Goal: Information Seeking & Learning: Compare options

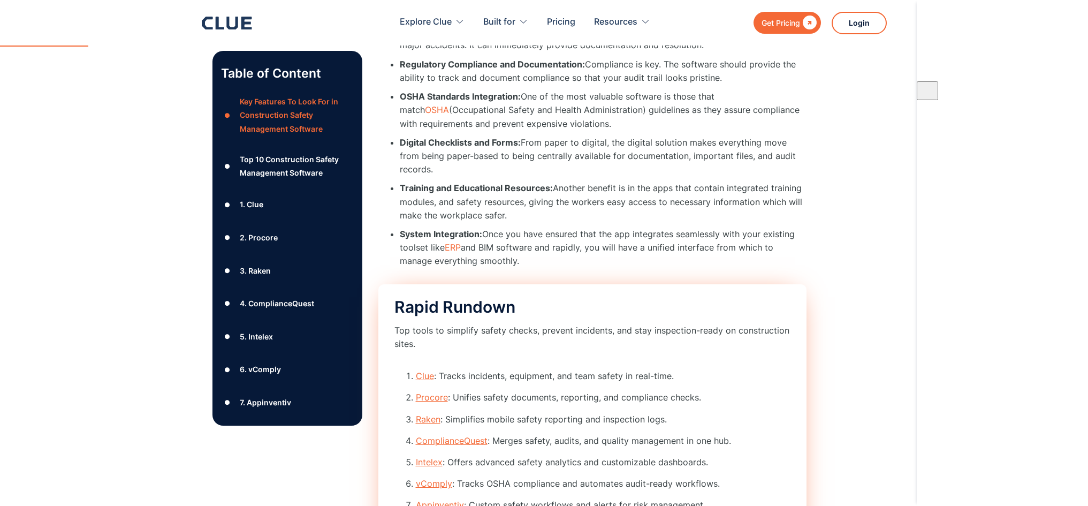
scroll to position [910, 0]
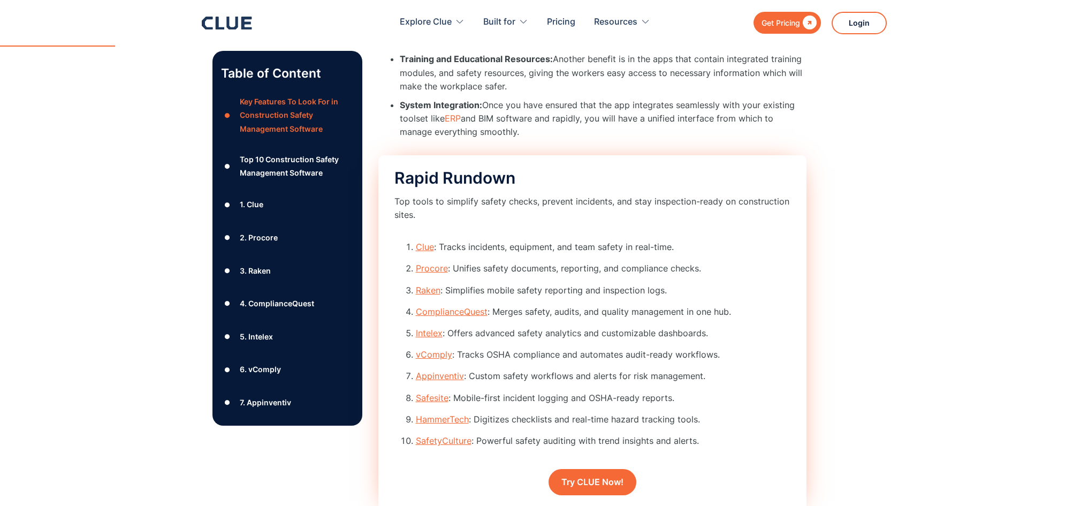
click at [419, 241] on link "Clue" at bounding box center [425, 246] width 18 height 11
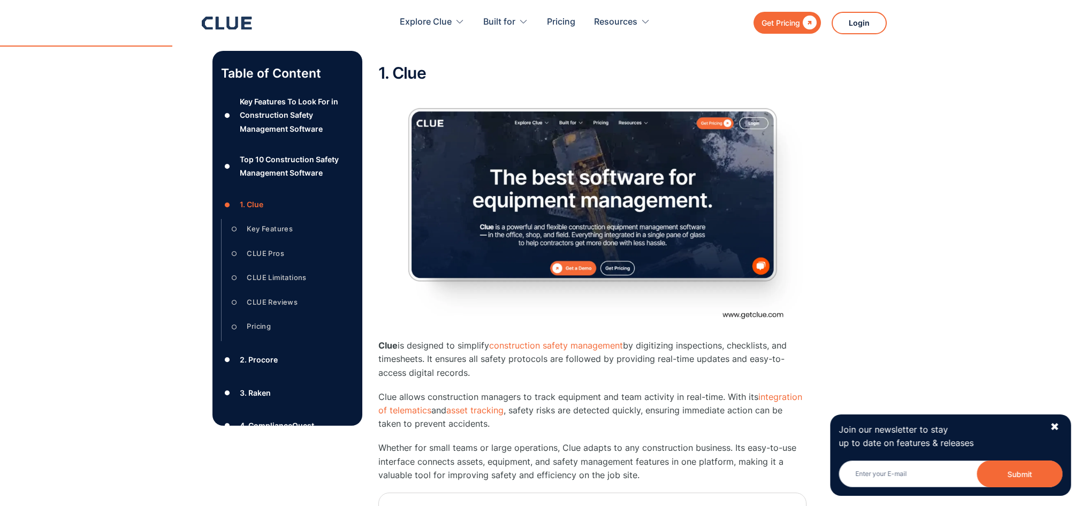
scroll to position [1528, 0]
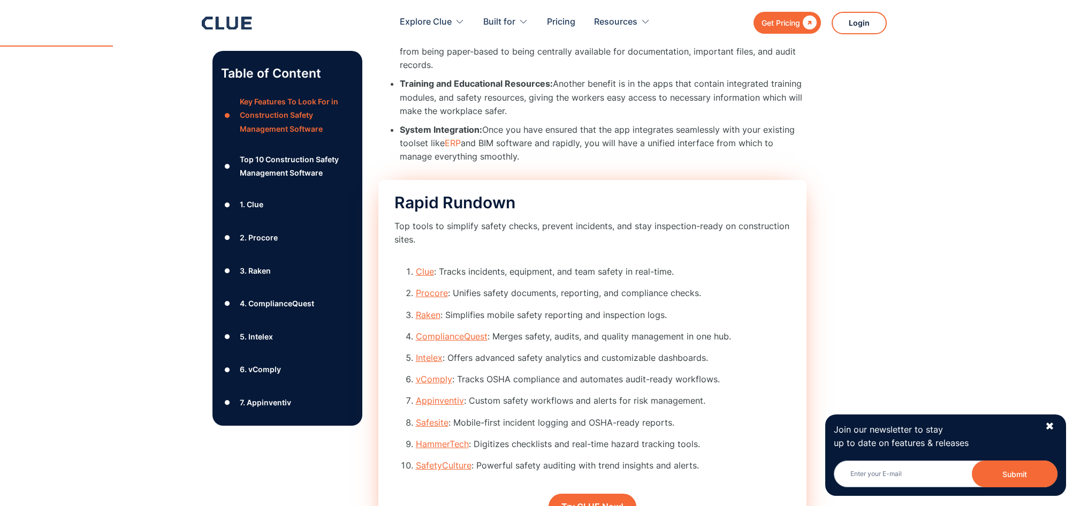
click at [424, 266] on link "Clue" at bounding box center [425, 271] width 18 height 11
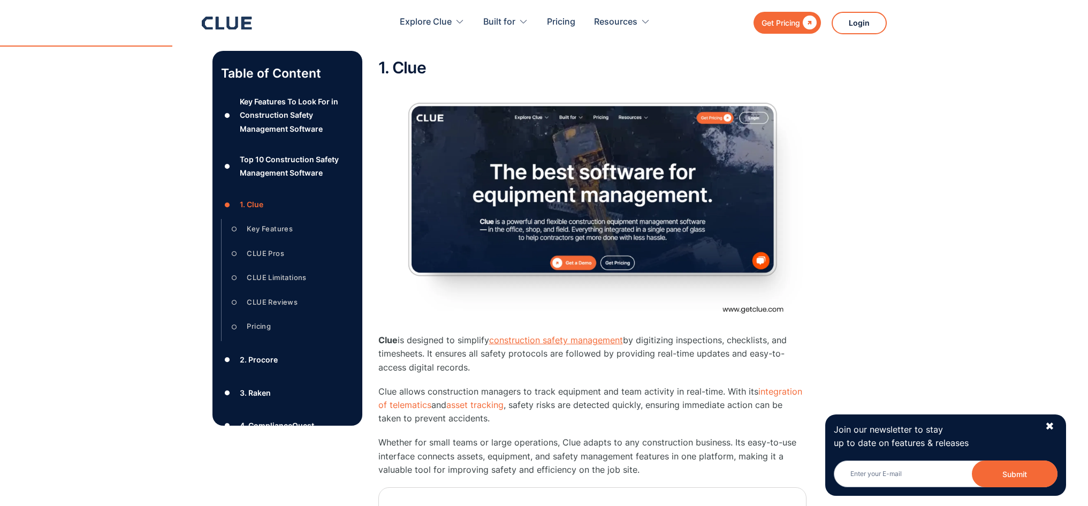
click at [536, 335] on link "construction safety management" at bounding box center [556, 340] width 134 height 11
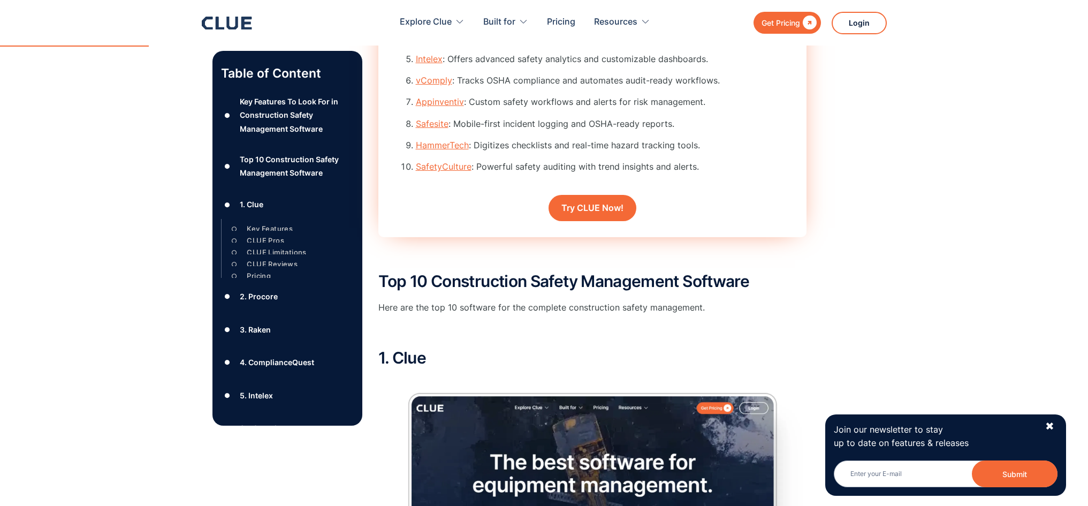
scroll to position [1099, 0]
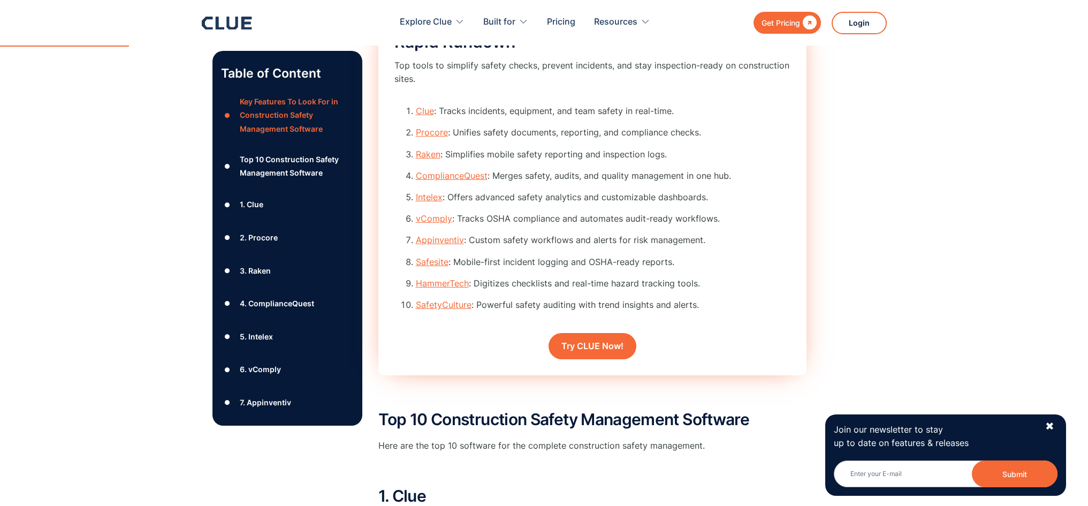
click at [427, 127] on link "Procore" at bounding box center [432, 132] width 32 height 11
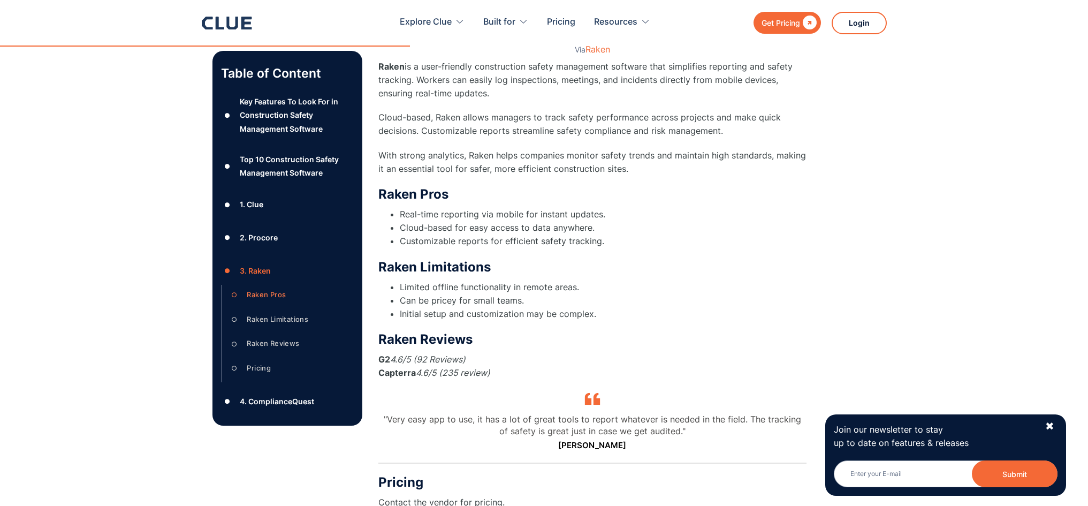
scroll to position [3649, 0]
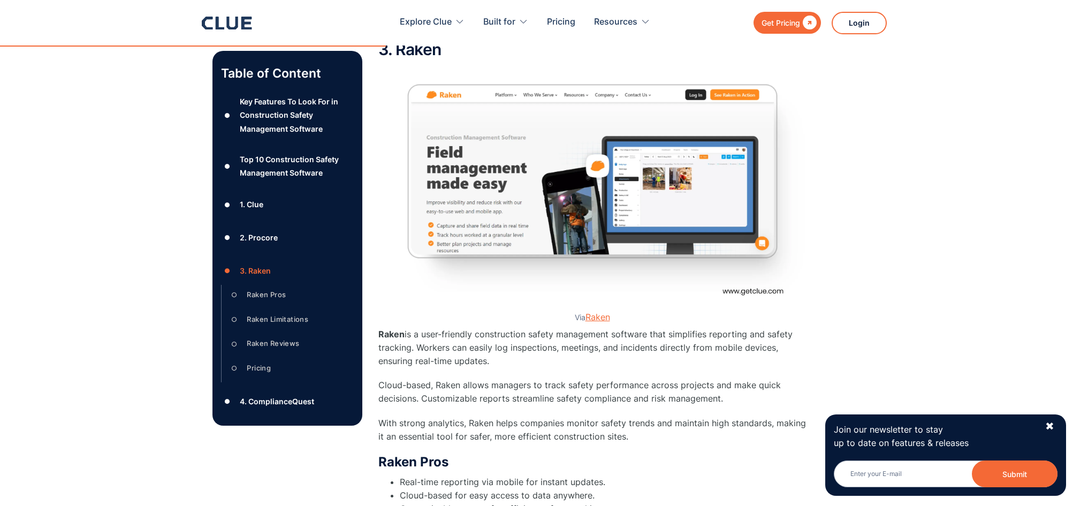
click at [602, 312] on link "Raken" at bounding box center [598, 317] width 25 height 11
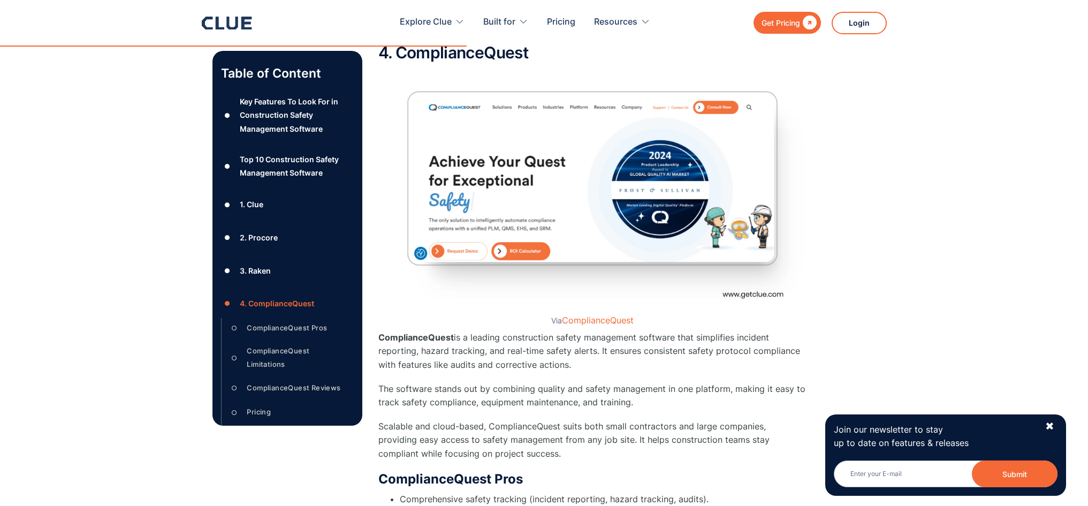
scroll to position [4505, 0]
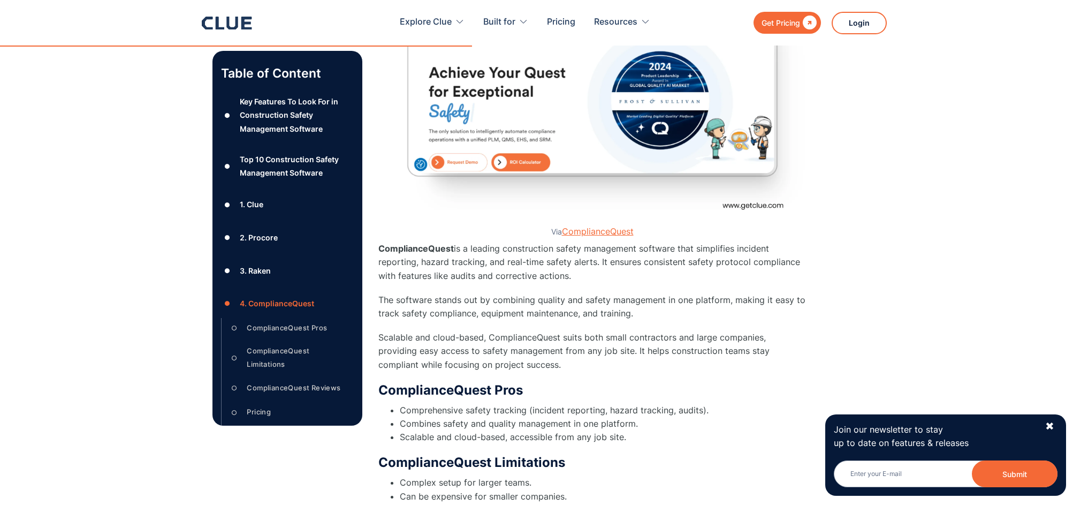
click at [587, 226] on link "ComplianceQuest" at bounding box center [598, 231] width 72 height 11
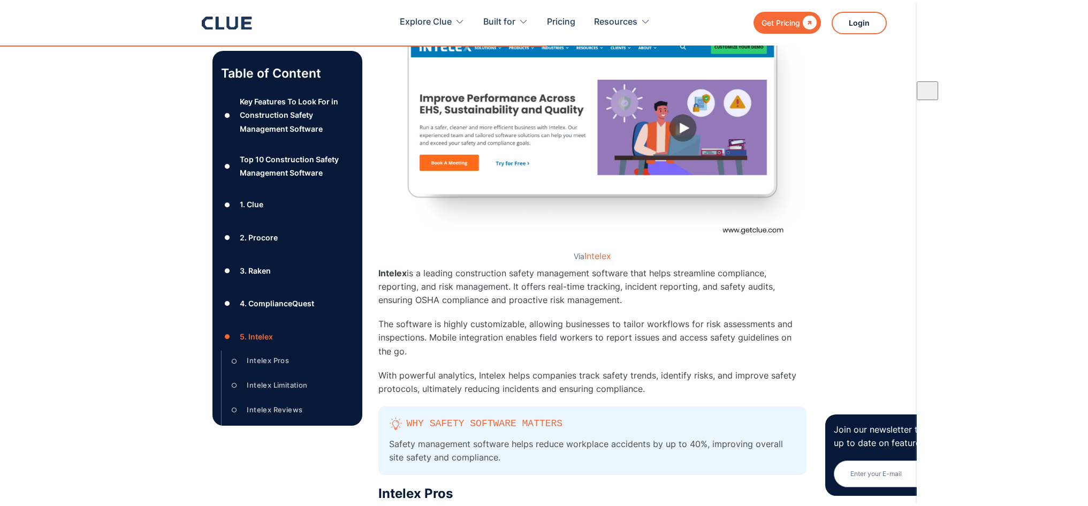
scroll to position [5255, 0]
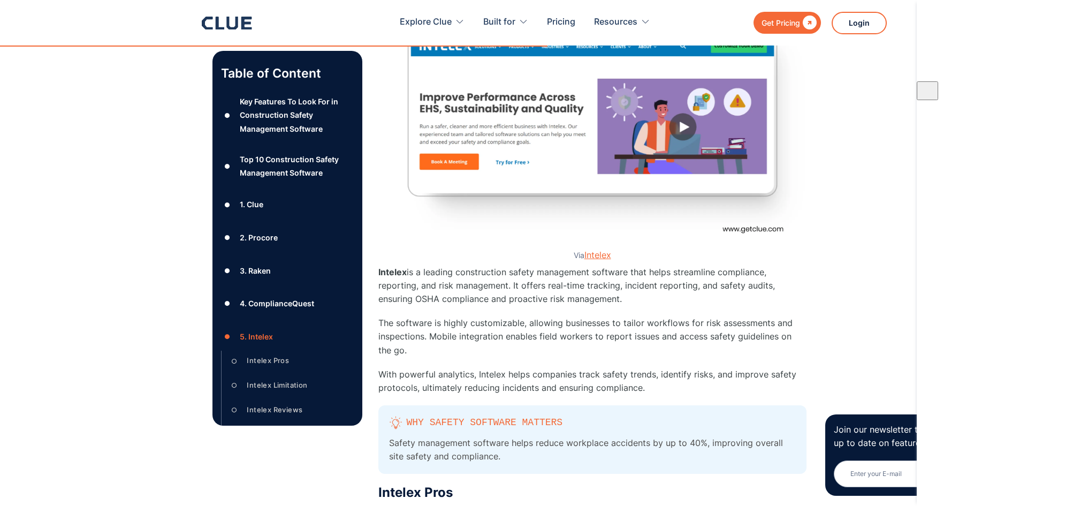
click at [592, 249] on link "Intelex" at bounding box center [598, 254] width 27 height 11
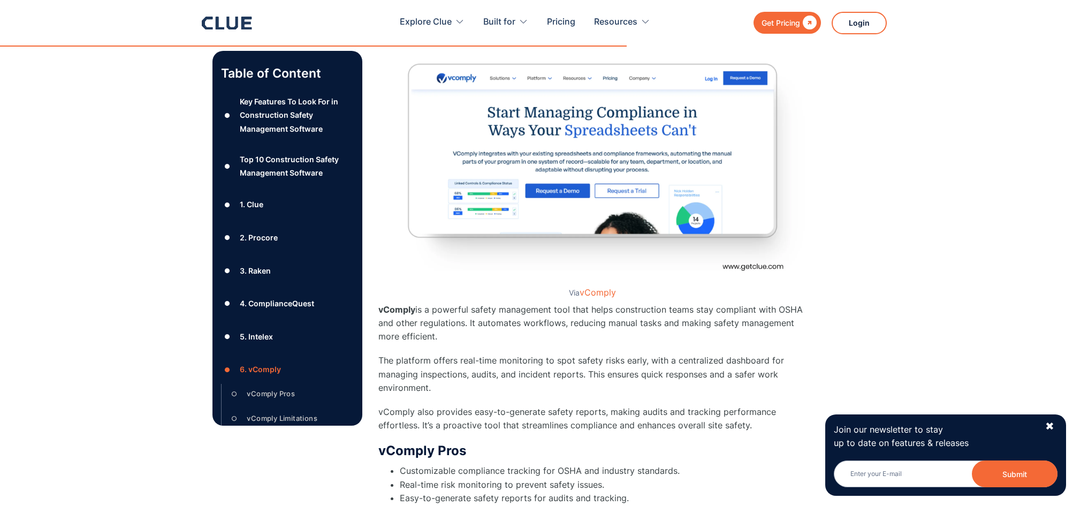
scroll to position [6165, 0]
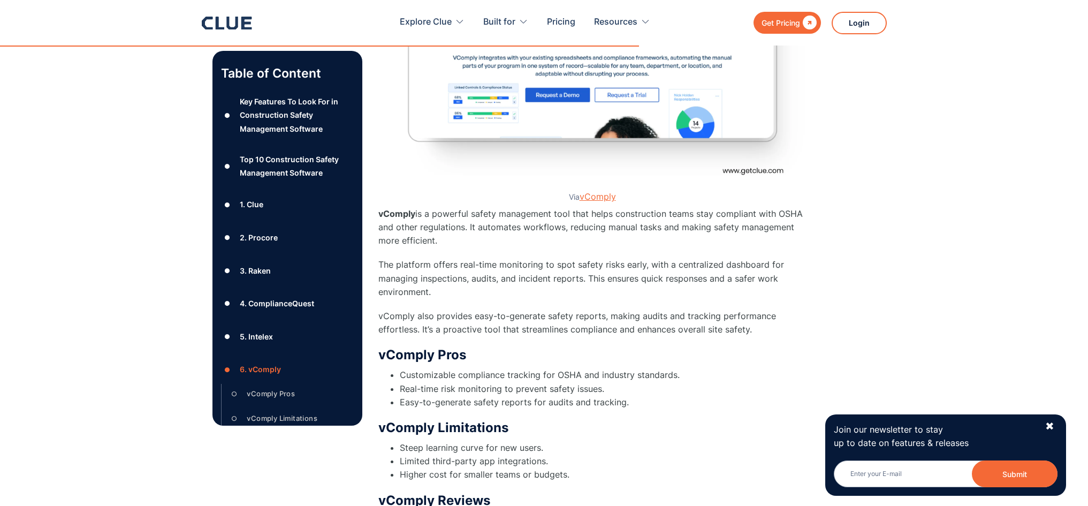
click at [591, 191] on link "vComply" at bounding box center [598, 196] width 36 height 11
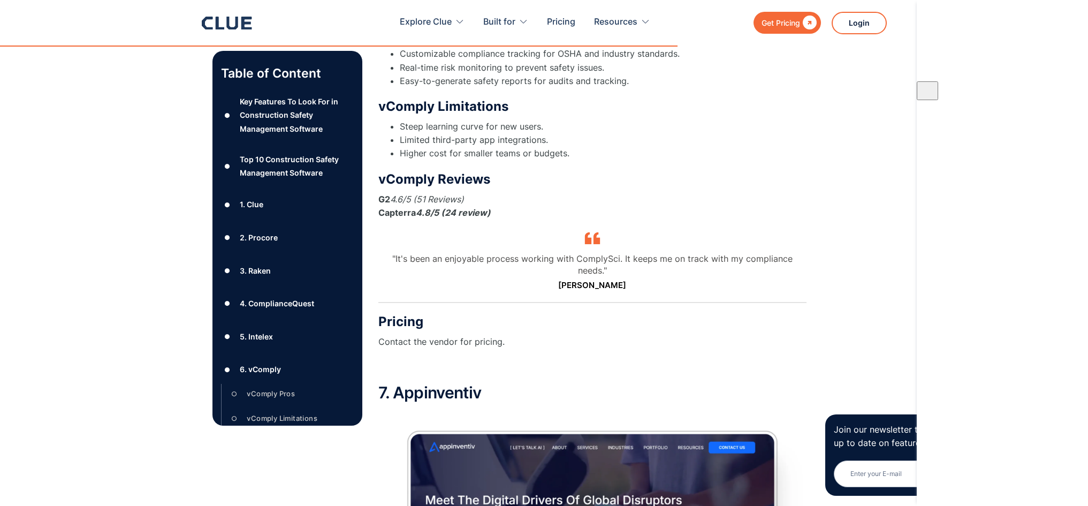
scroll to position [6807, 0]
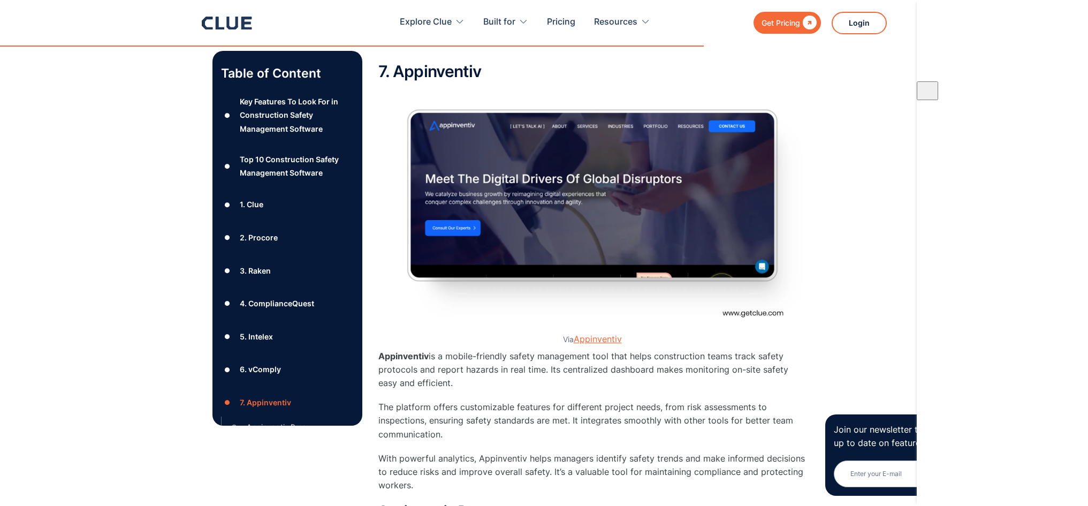
click at [604, 333] on link "Appinventiv" at bounding box center [598, 338] width 48 height 11
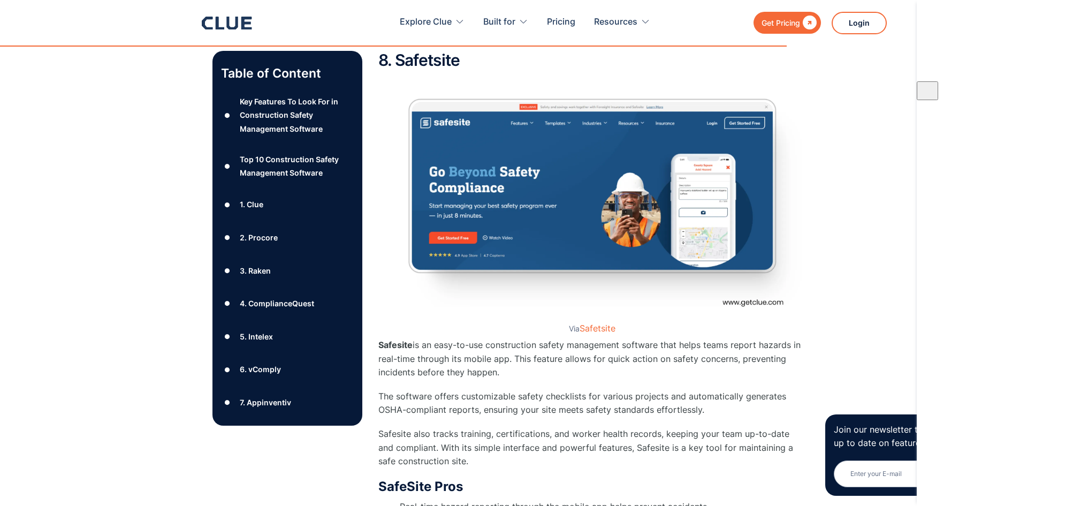
scroll to position [7664, 0]
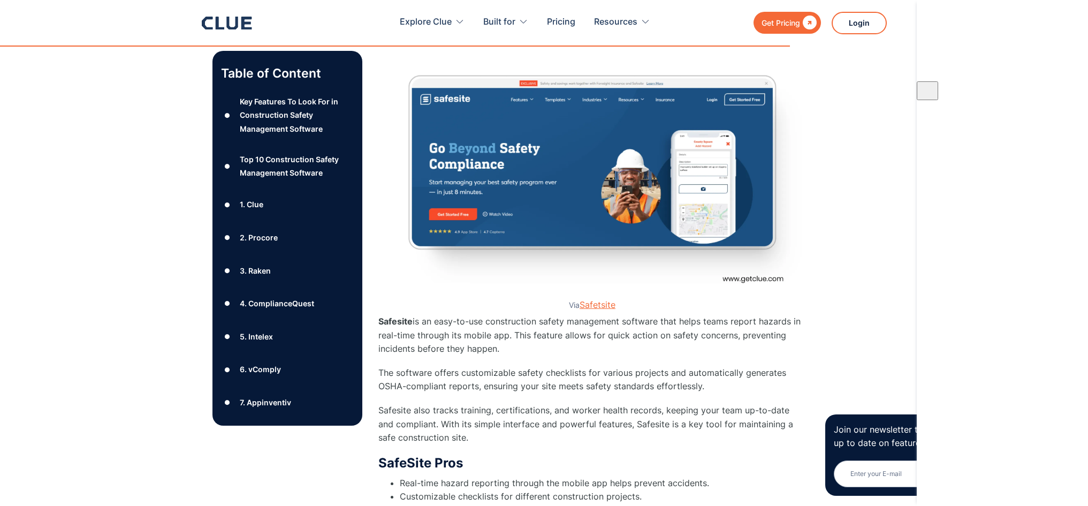
click at [597, 299] on link "Safetsite" at bounding box center [598, 304] width 36 height 11
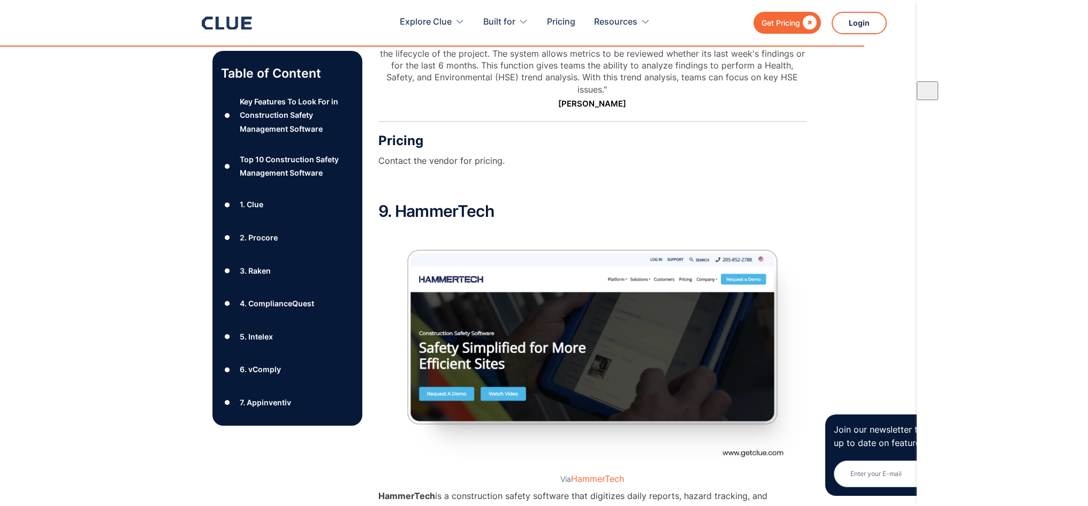
scroll to position [8520, 0]
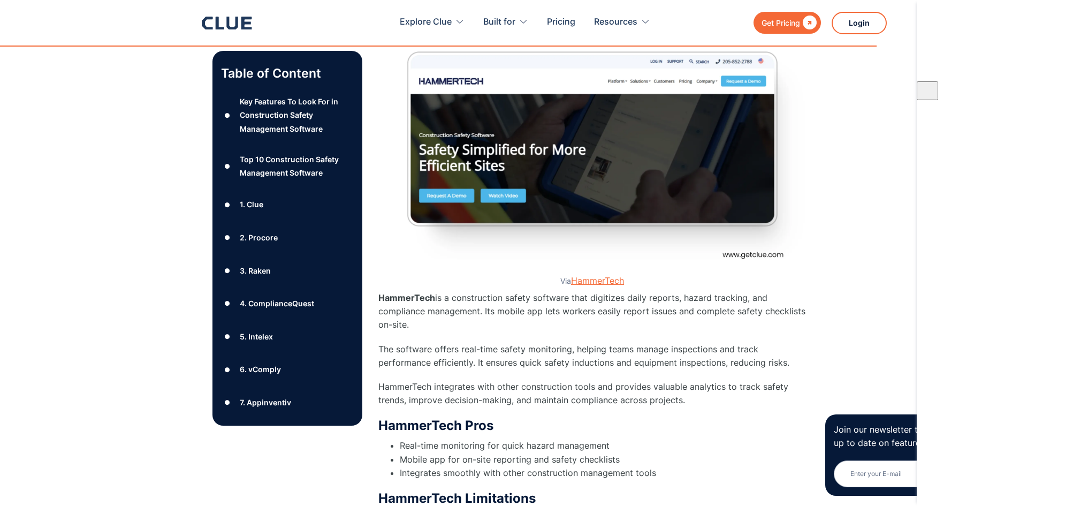
click at [589, 275] on link "HammerTech" at bounding box center [597, 280] width 53 height 11
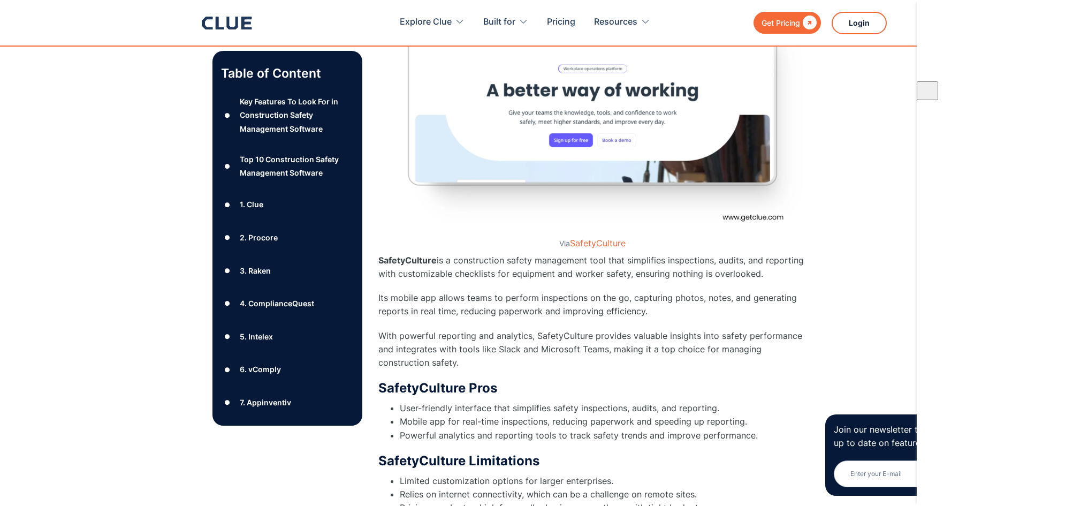
scroll to position [9323, 0]
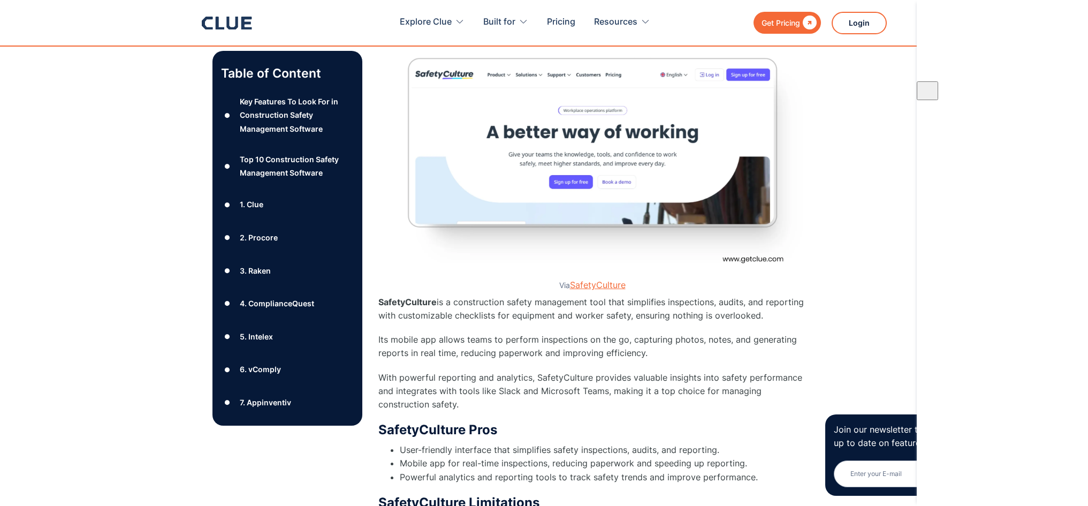
click at [598, 279] on link "SafetyCulture" at bounding box center [598, 284] width 56 height 11
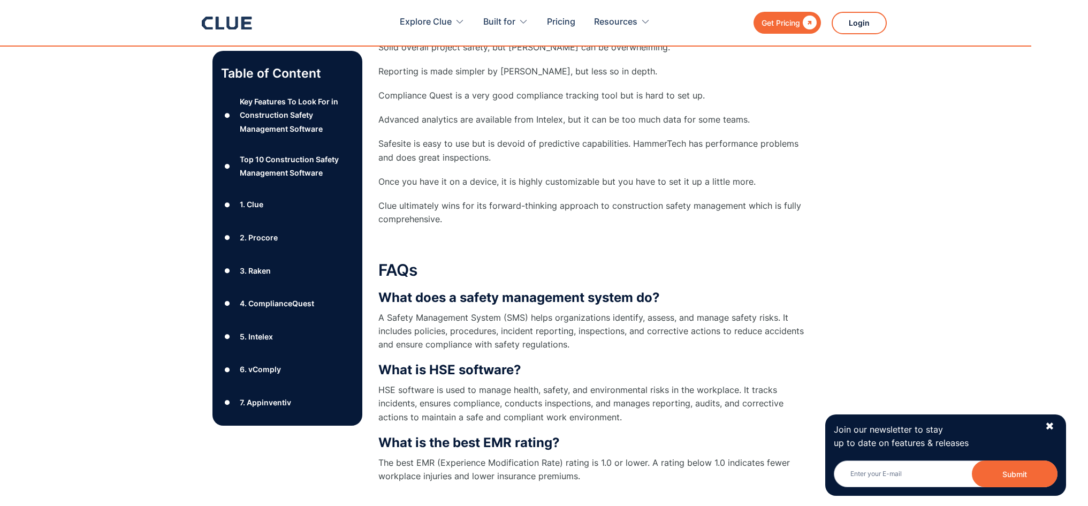
scroll to position [10179, 0]
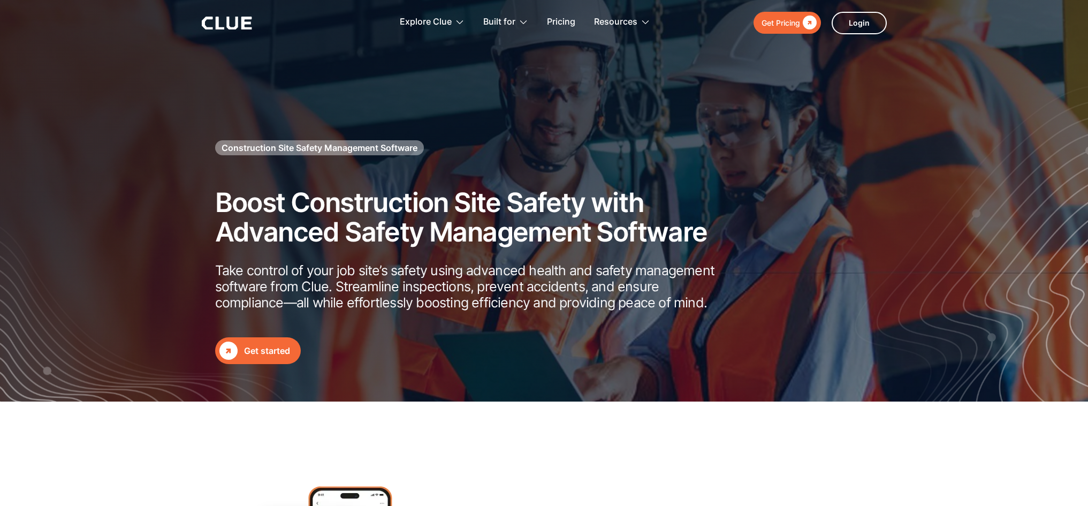
click at [1088, 95] on button "button" at bounding box center [1098, 90] width 21 height 19
